Goal: Information Seeking & Learning: Learn about a topic

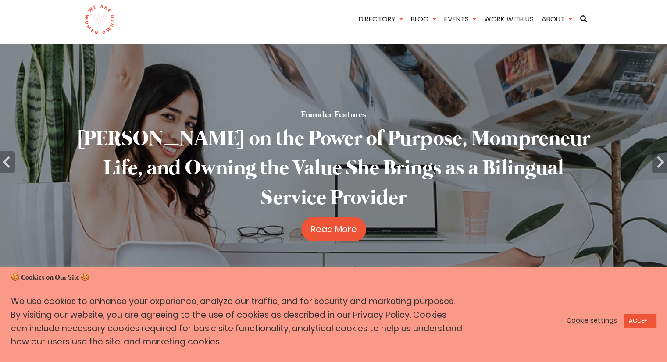
click at [598, 321] on link "Cookie settings" at bounding box center [591, 320] width 50 height 8
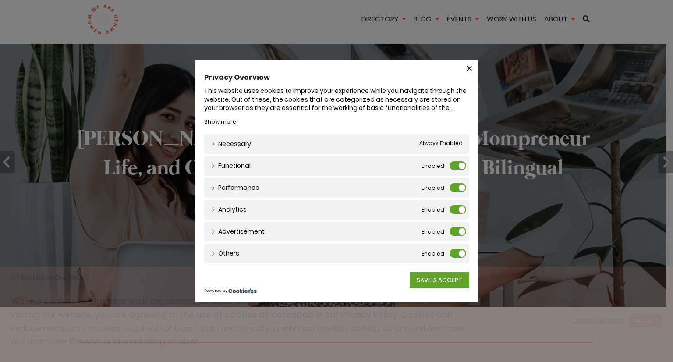
click at [456, 167] on label "Functional" at bounding box center [458, 165] width 17 height 9
click at [0, 0] on input "Functional" at bounding box center [0, 0] width 0 height 0
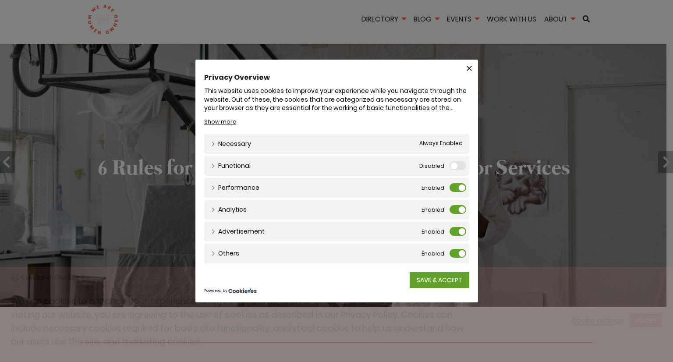
click at [458, 185] on label "Performance" at bounding box center [458, 187] width 17 height 9
click at [0, 0] on input "Performance" at bounding box center [0, 0] width 0 height 0
click at [459, 214] on div "Analytics" at bounding box center [454, 209] width 17 height 9
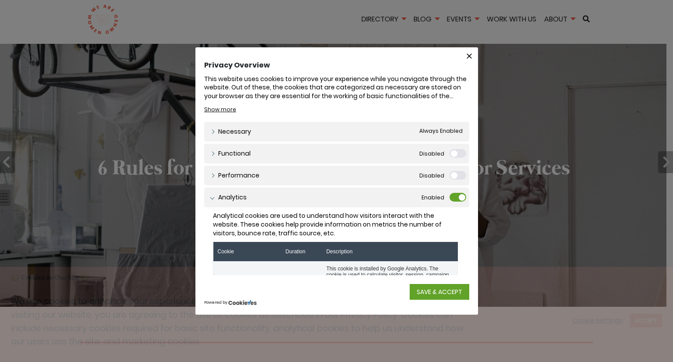
click at [452, 197] on label "Analytics" at bounding box center [458, 197] width 17 height 9
click at [0, 0] on input "Analytics" at bounding box center [0, 0] width 0 height 0
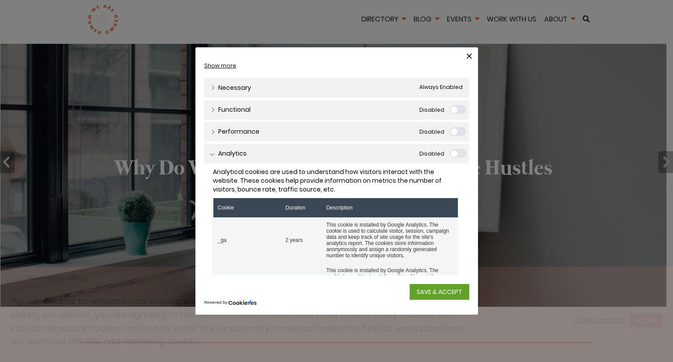
click at [217, 155] on link "Analytics" at bounding box center [229, 153] width 36 height 9
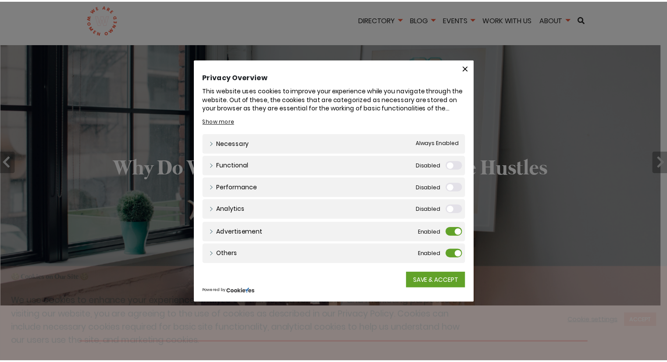
scroll to position [0, 0]
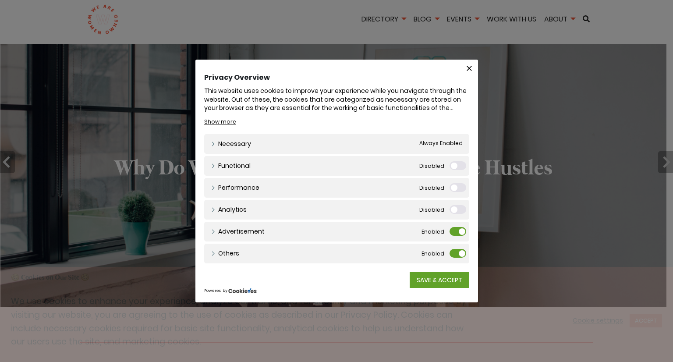
click at [458, 232] on label "Advertisement" at bounding box center [458, 231] width 17 height 9
click at [0, 0] on input "Advertisement" at bounding box center [0, 0] width 0 height 0
click at [458, 254] on label "Others" at bounding box center [458, 253] width 17 height 9
click at [0, 0] on input "Others" at bounding box center [0, 0] width 0 height 0
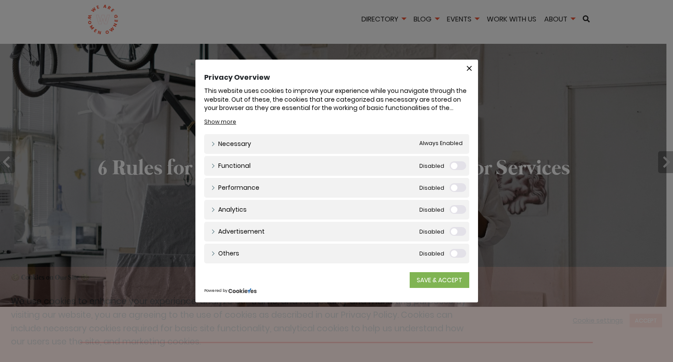
click at [418, 279] on link "SAVE & ACCEPT" at bounding box center [440, 280] width 60 height 16
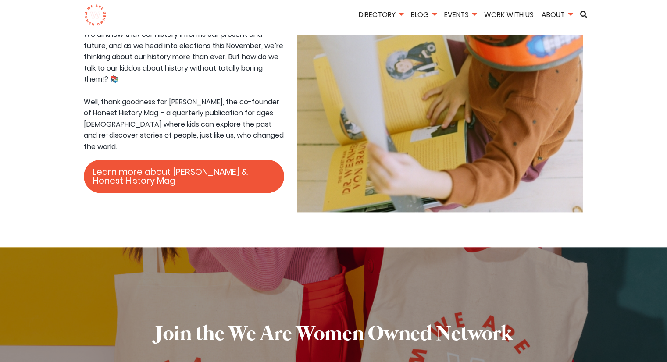
scroll to position [1183, 0]
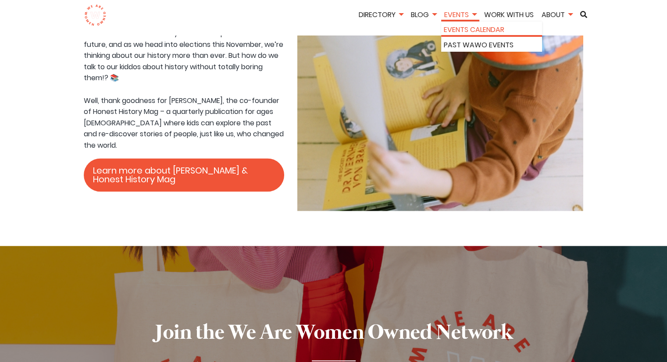
click at [461, 25] on link "Events Calendar" at bounding box center [492, 29] width 96 height 11
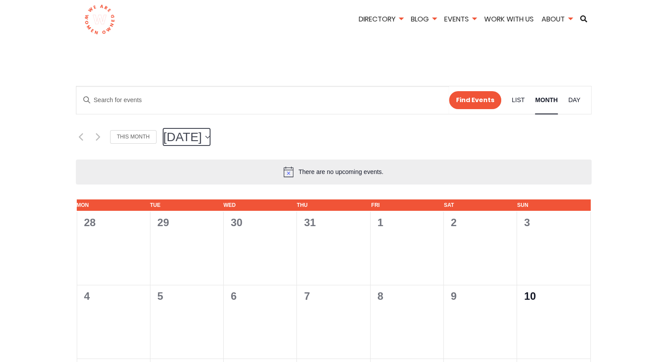
click at [202, 132] on span "August 2025" at bounding box center [182, 137] width 39 height 18
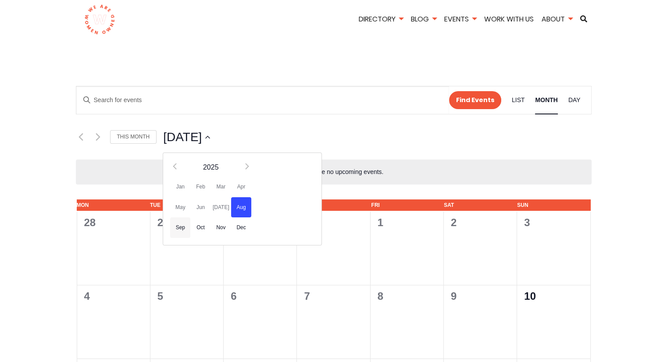
click at [171, 226] on span "Sep" at bounding box center [180, 227] width 20 height 21
type input "9/1/2025"
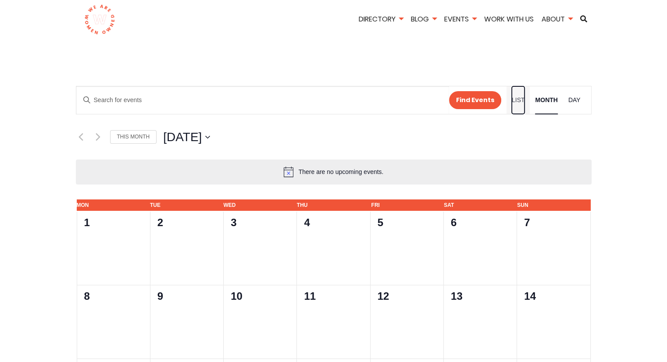
click at [516, 98] on span "List" at bounding box center [518, 100] width 13 height 10
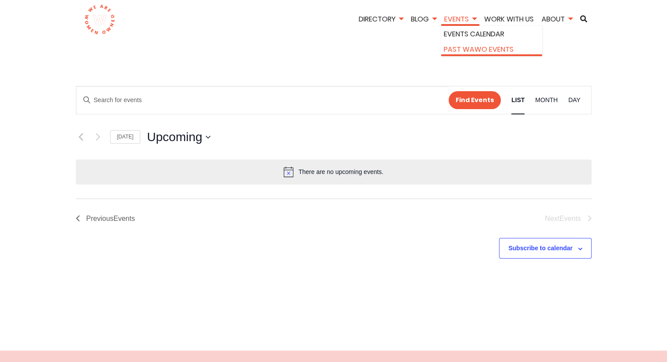
click at [467, 47] on link "Past WAWO Events" at bounding box center [492, 49] width 96 height 11
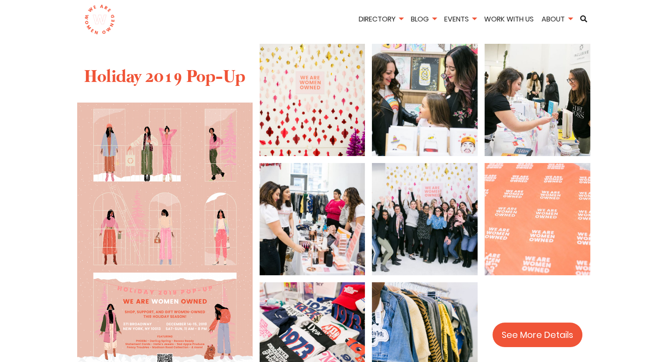
click at [99, 25] on img at bounding box center [99, 19] width 31 height 31
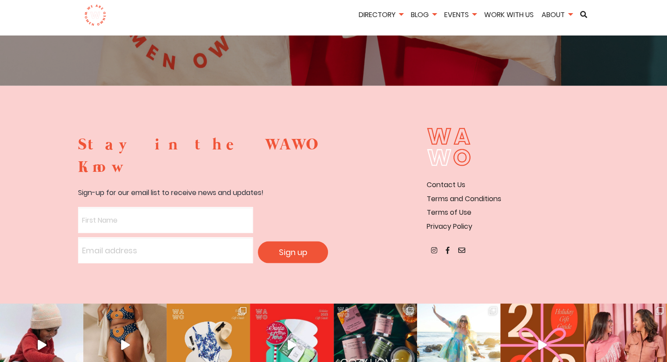
scroll to position [1609, 0]
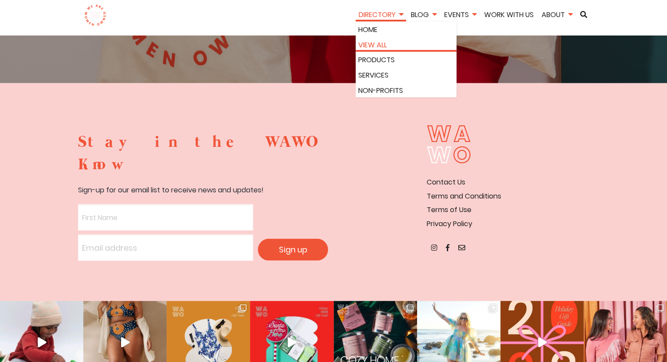
click at [384, 41] on link "View All" at bounding box center [406, 44] width 96 height 11
